Goal: Task Accomplishment & Management: Use online tool/utility

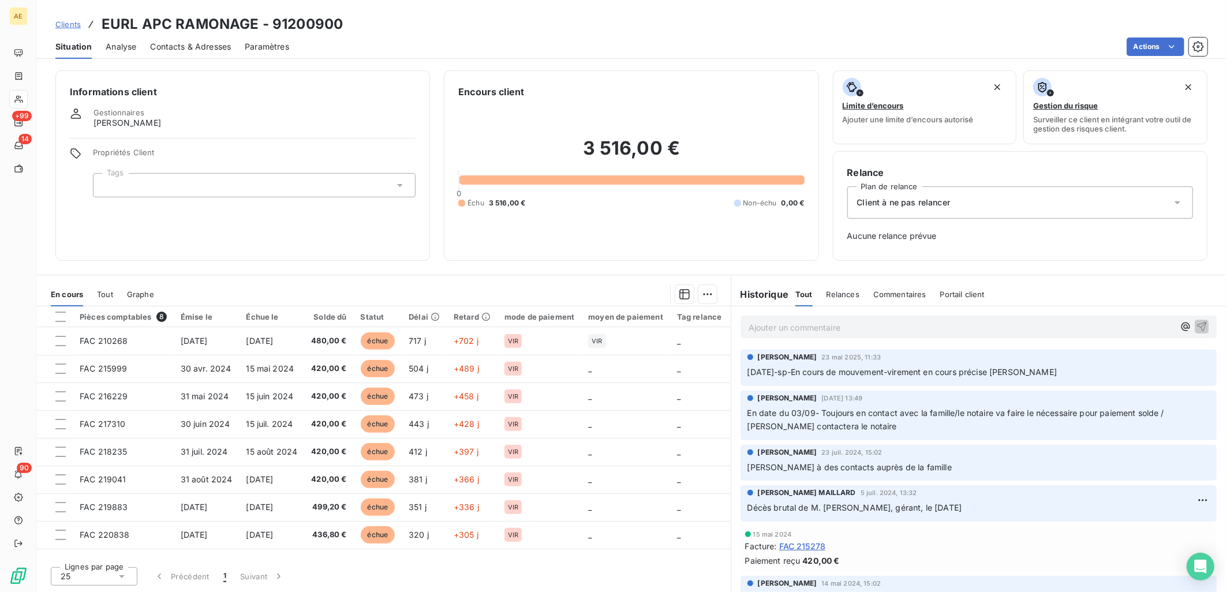
click at [75, 25] on span "Clients" at bounding box center [67, 24] width 25 height 9
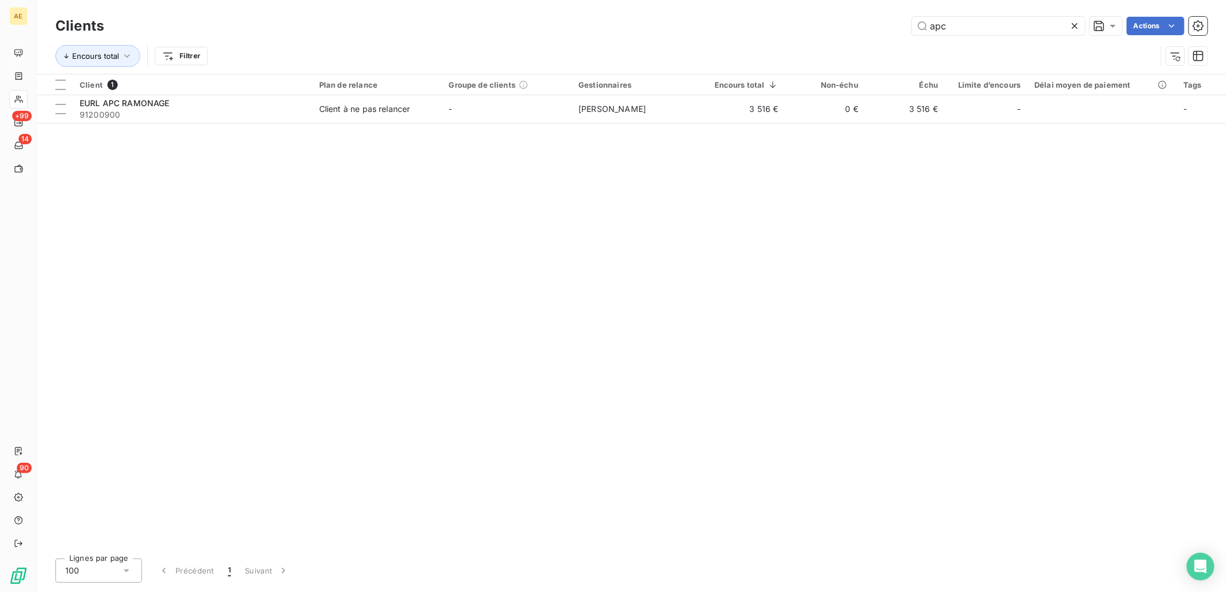
drag, startPoint x: 958, startPoint y: 21, endPoint x: 873, endPoint y: 29, distance: 85.8
click at [873, 29] on div "apc Actions" at bounding box center [663, 26] width 1090 height 18
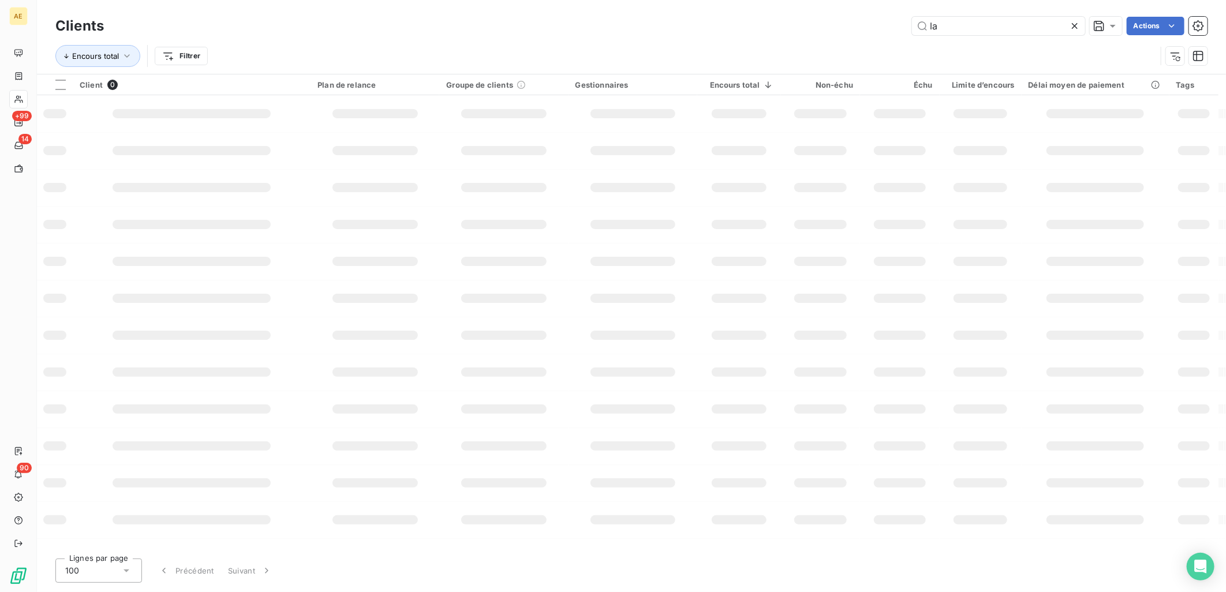
type input "l"
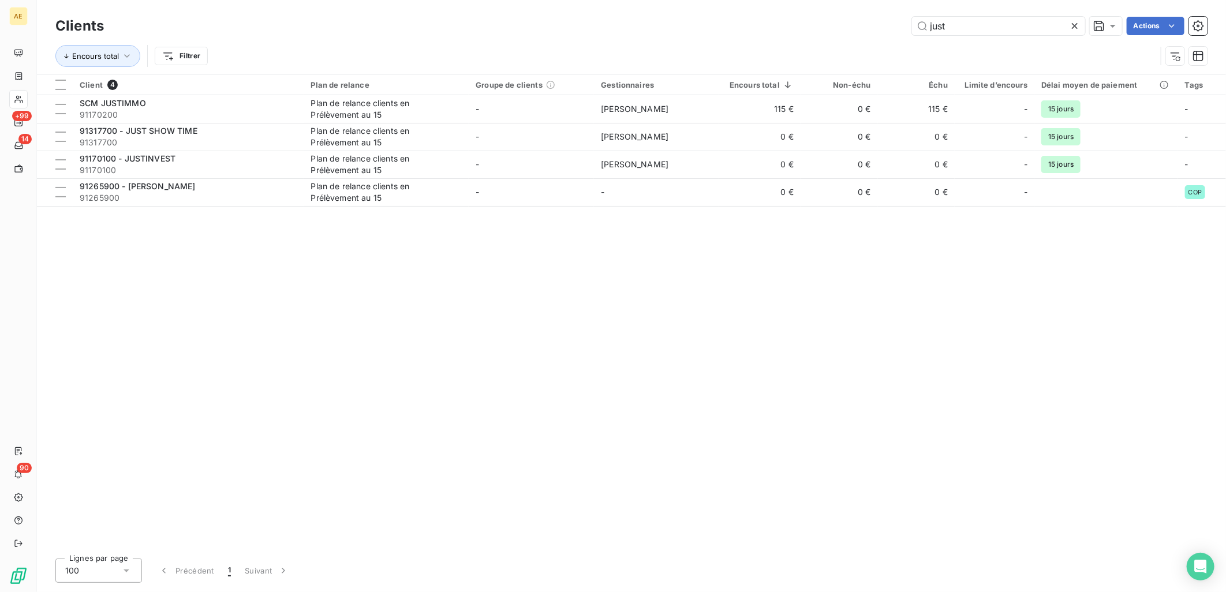
drag, startPoint x: 956, startPoint y: 30, endPoint x: 853, endPoint y: 25, distance: 103.4
click at [855, 25] on div "just Actions" at bounding box center [663, 26] width 1090 height 18
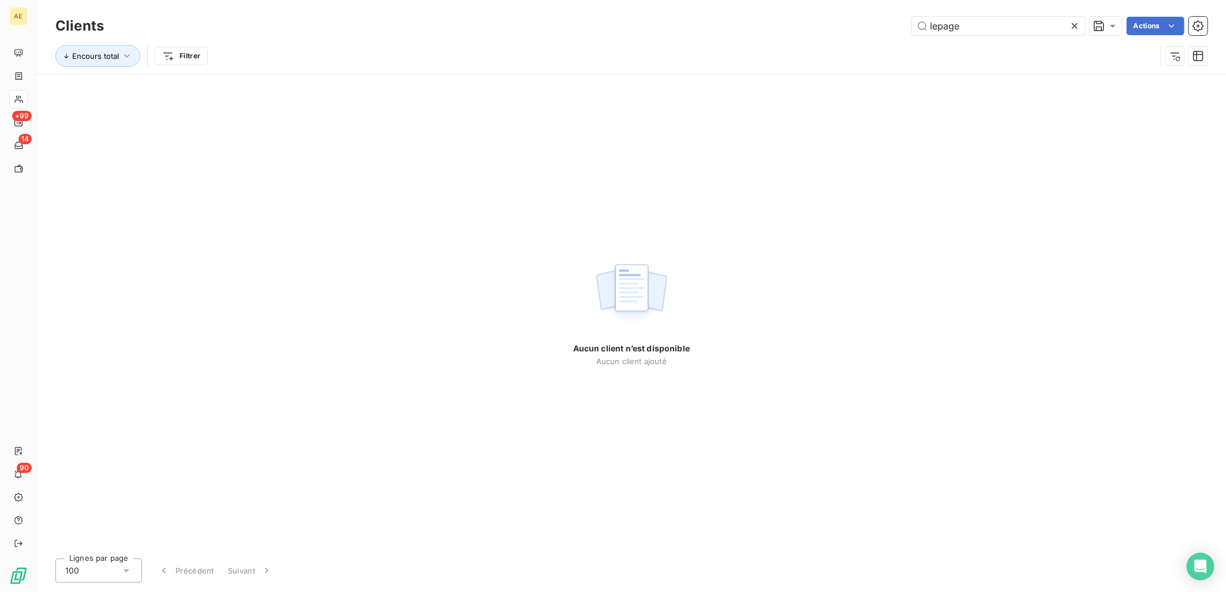
drag, startPoint x: 973, startPoint y: 26, endPoint x: 814, endPoint y: 40, distance: 159.4
click at [814, 40] on div "Clients lepage Actions Encours total Filtrer" at bounding box center [631, 44] width 1152 height 60
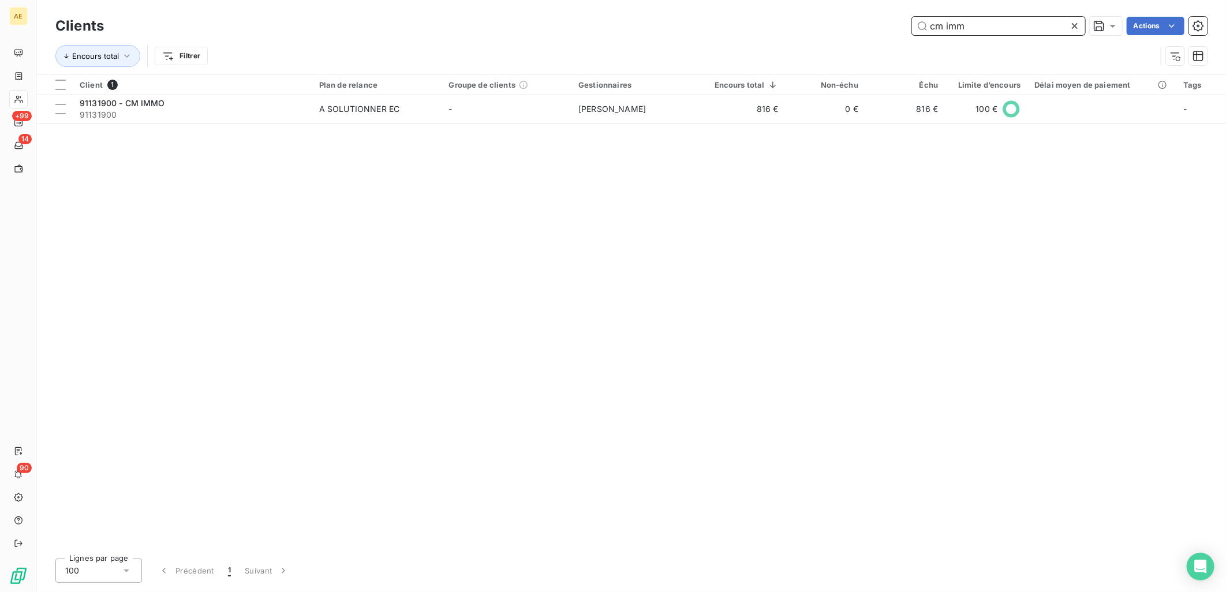
drag, startPoint x: 986, startPoint y: 32, endPoint x: 666, endPoint y: 47, distance: 320.0
click at [666, 47] on div "Clients cm imm Actions Encours total Filtrer" at bounding box center [631, 44] width 1152 height 60
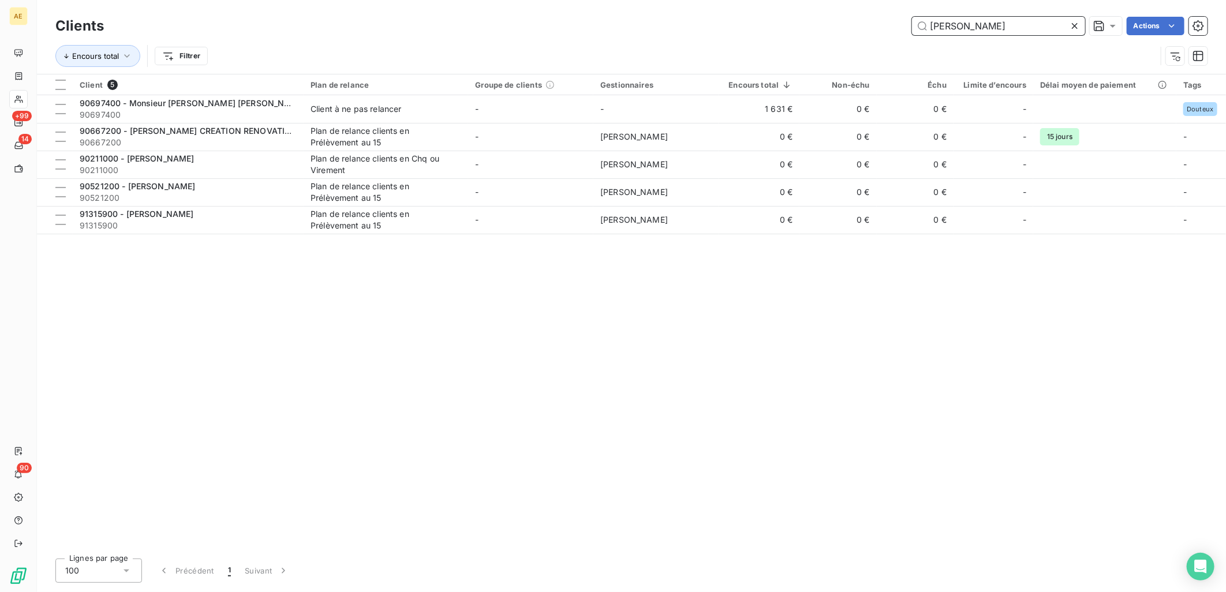
drag, startPoint x: 977, startPoint y: 33, endPoint x: 682, endPoint y: 31, distance: 294.9
click at [683, 31] on div "[PERSON_NAME]" at bounding box center [663, 26] width 1090 height 18
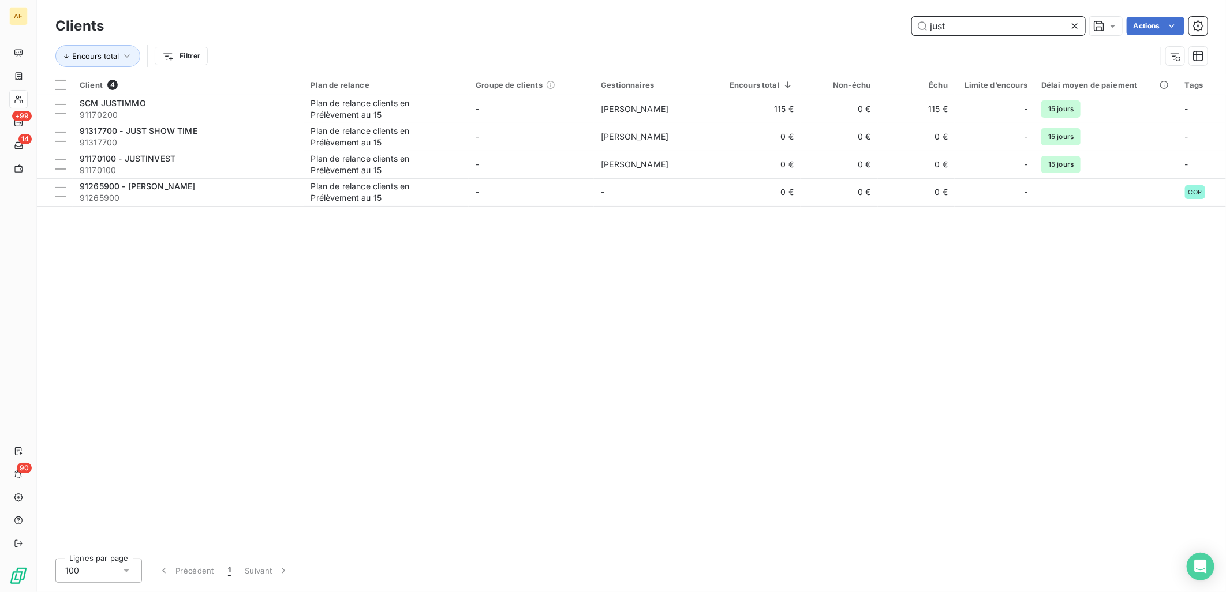
drag, startPoint x: 960, startPoint y: 25, endPoint x: 828, endPoint y: 25, distance: 132.7
click at [849, 25] on div "just Actions" at bounding box center [663, 26] width 1090 height 18
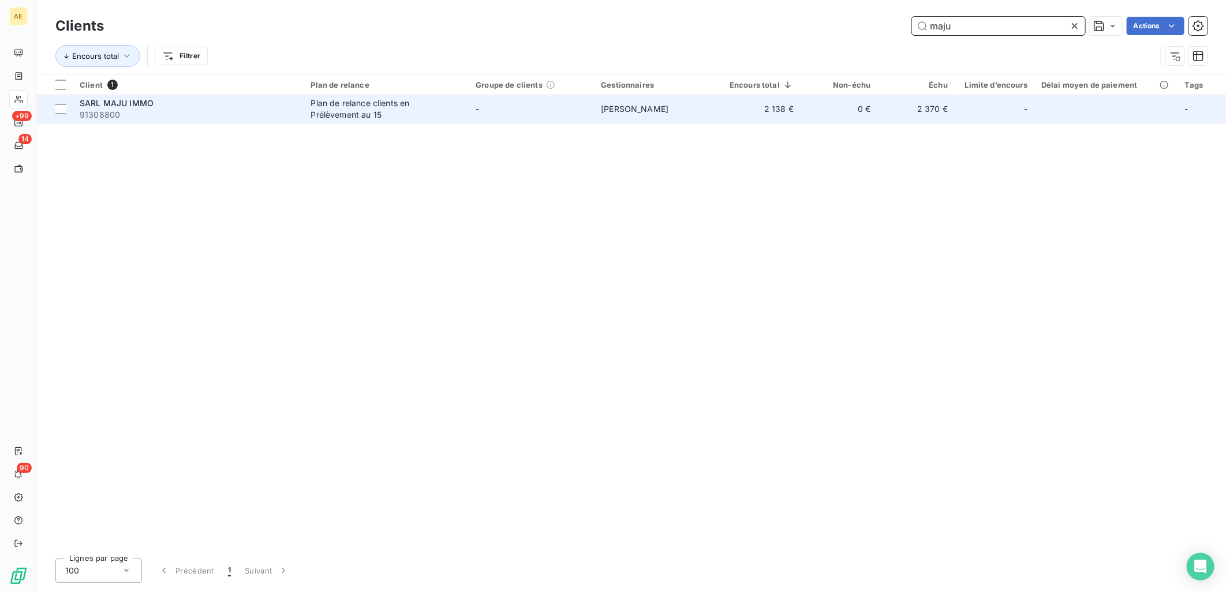
type input "maju"
click at [166, 102] on div "SARL MAJU IMMO" at bounding box center [189, 104] width 218 height 12
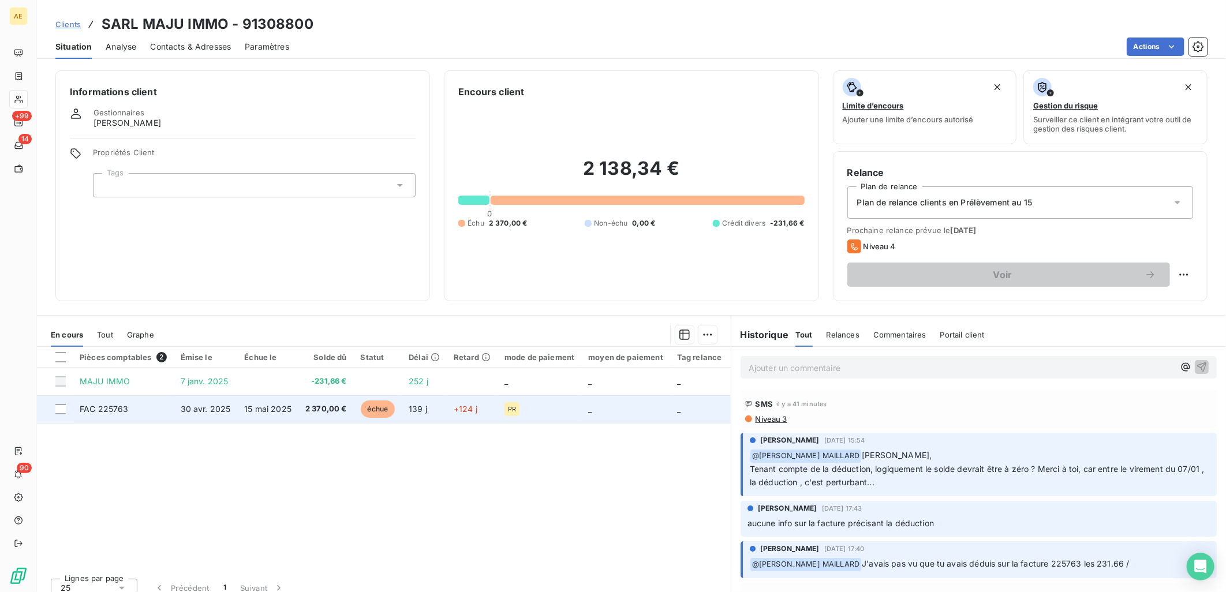
click at [191, 414] on td "30 avr. 2025" at bounding box center [206, 409] width 64 height 28
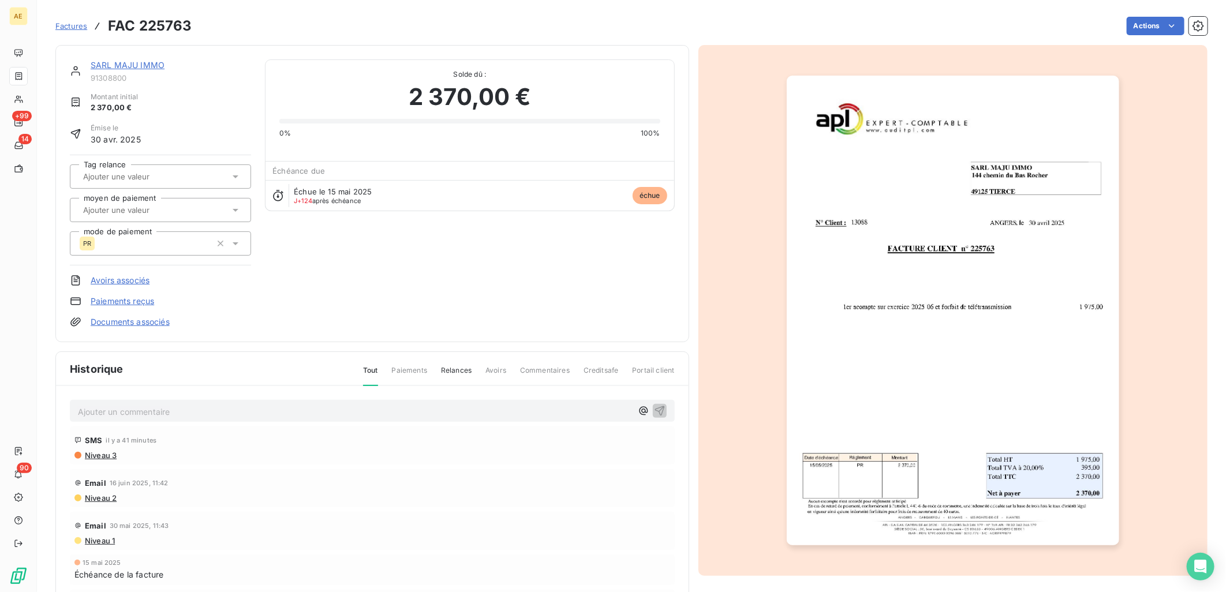
click at [141, 65] on link "SARL MAJU IMMO" at bounding box center [128, 65] width 74 height 10
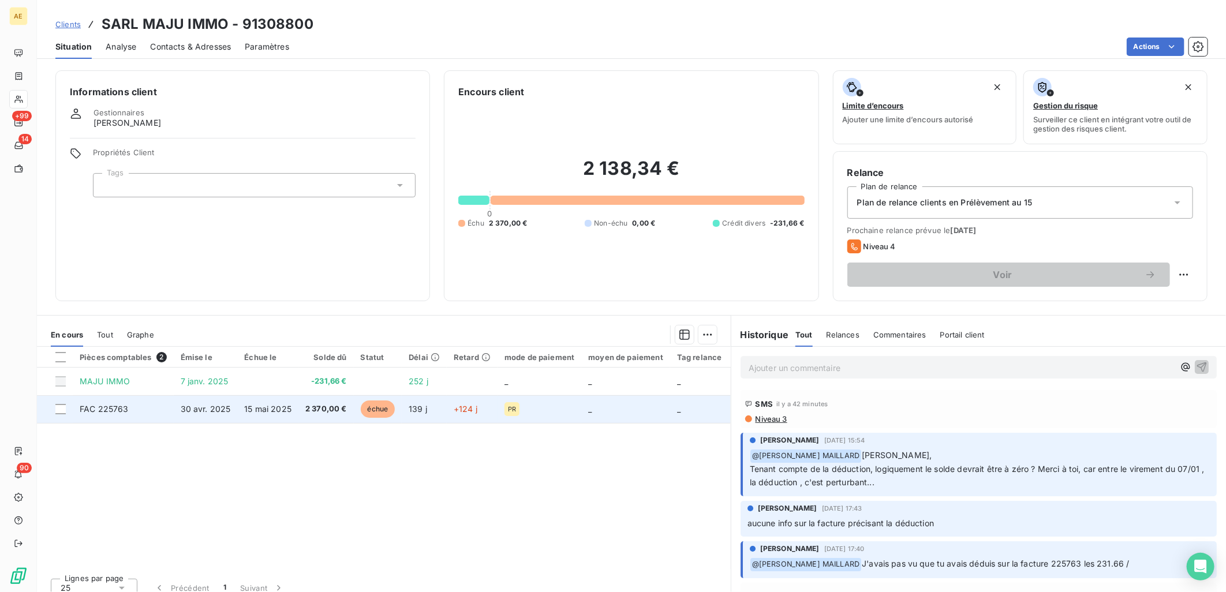
click at [237, 413] on td "15 mai 2025" at bounding box center [267, 409] width 61 height 28
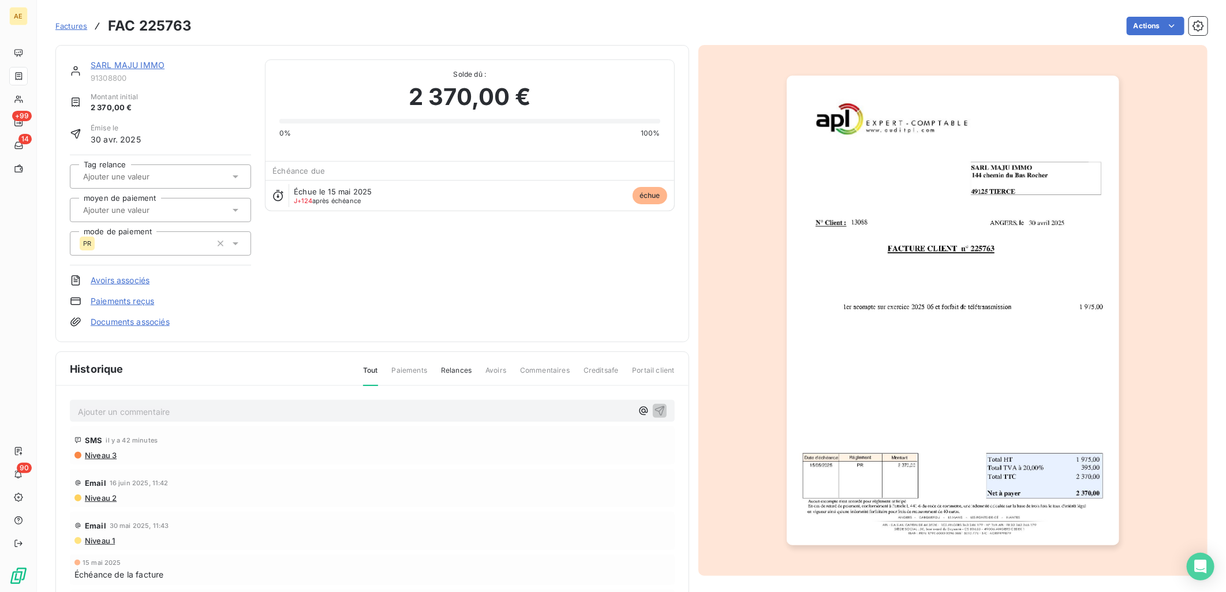
click at [147, 62] on link "SARL MAJU IMMO" at bounding box center [128, 65] width 74 height 10
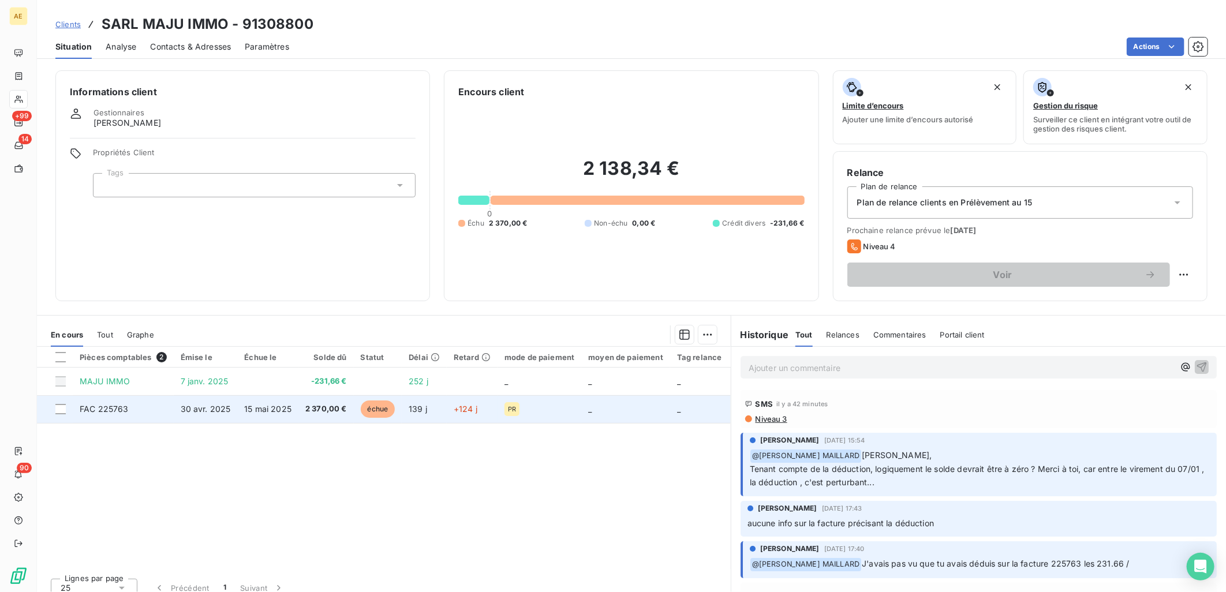
click at [312, 414] on span "2 370,00 €" at bounding box center [326, 409] width 42 height 12
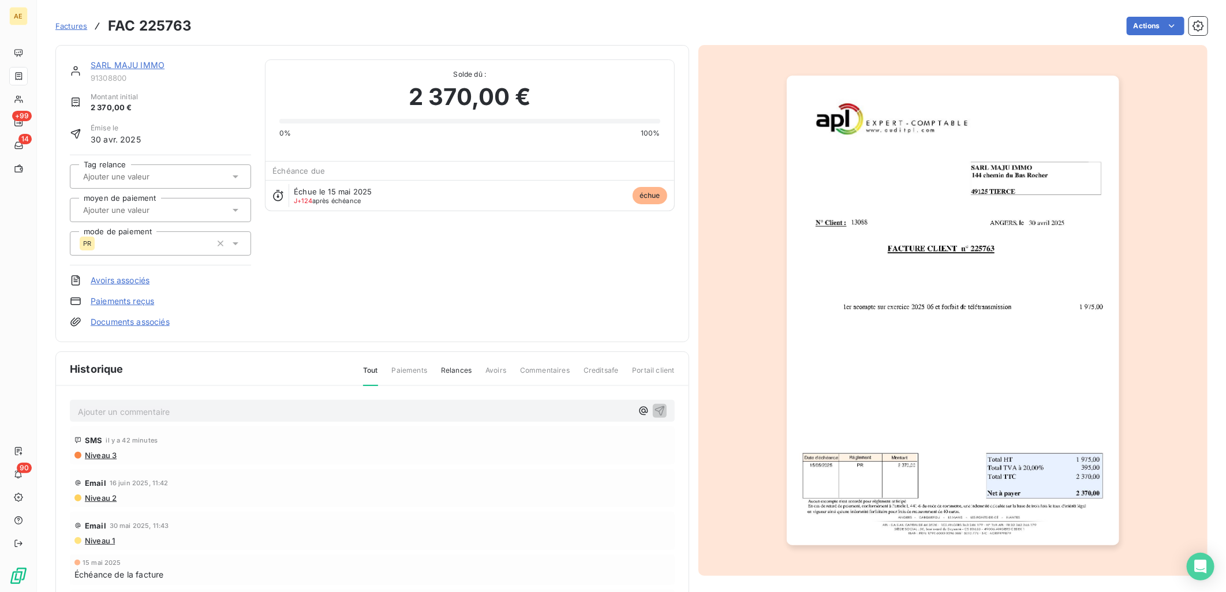
click at [117, 301] on link "Paiements reçus" at bounding box center [122, 301] width 63 height 12
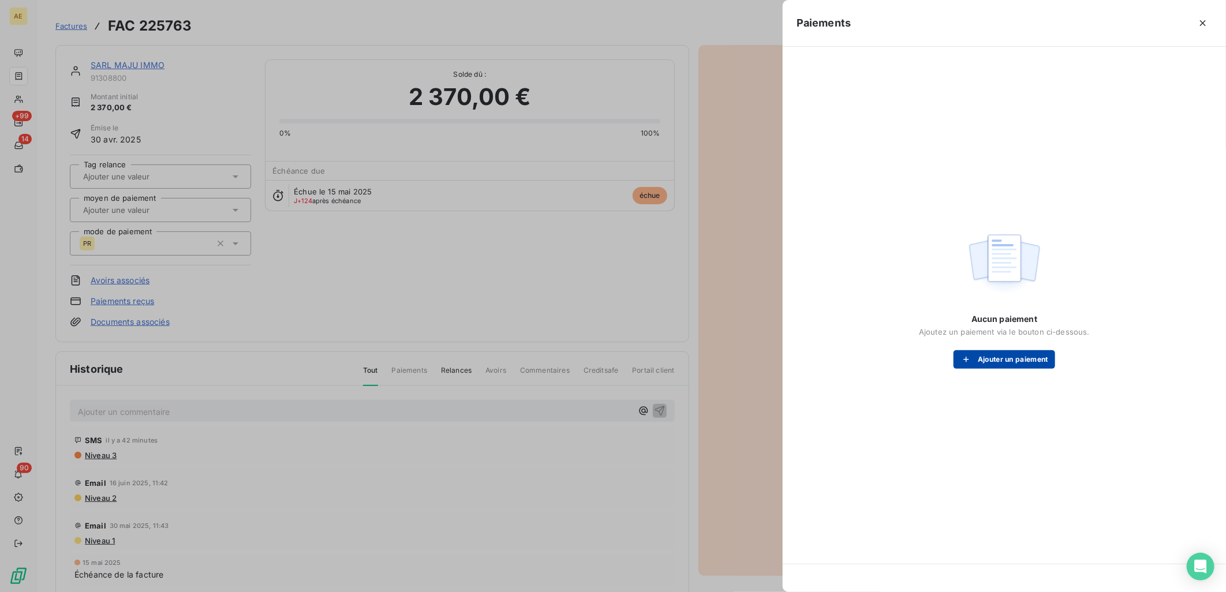
click at [1019, 358] on button "Ajouter un paiement" at bounding box center [1004, 359] width 102 height 18
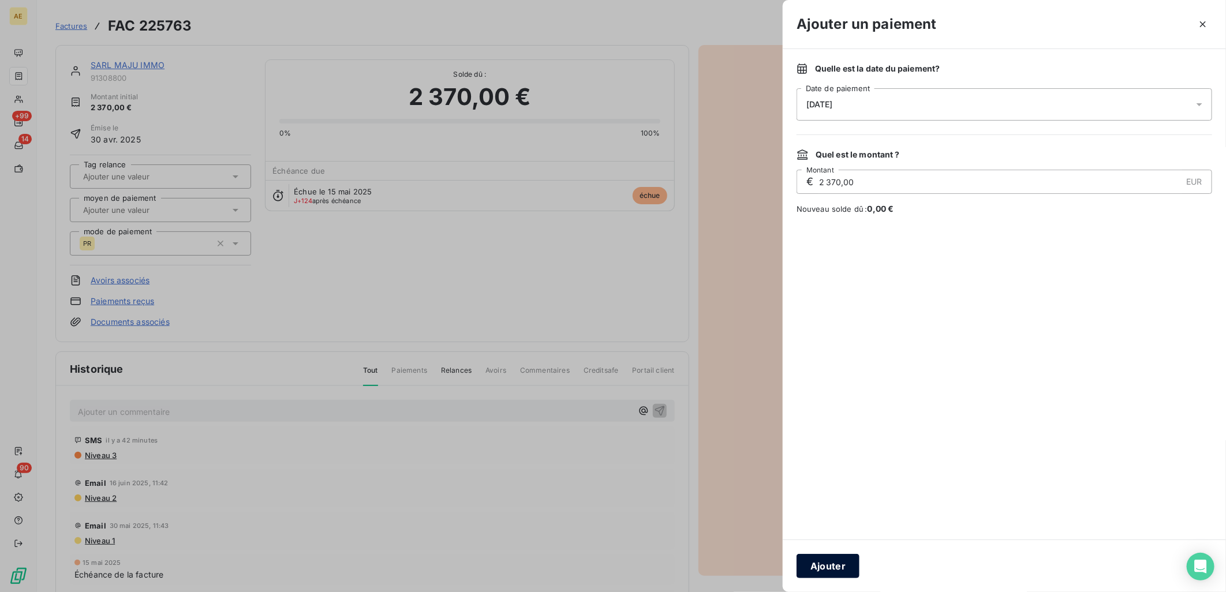
click at [825, 566] on button "Ajouter" at bounding box center [827, 566] width 63 height 24
